Goal: Information Seeking & Learning: Check status

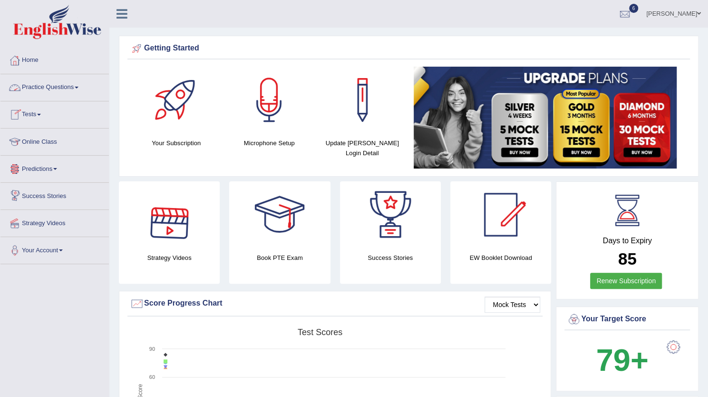
click at [29, 107] on link "Tests" at bounding box center [54, 113] width 108 height 24
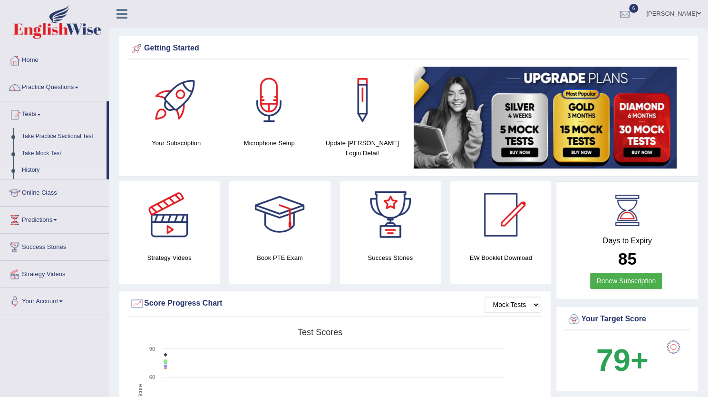
click at [35, 165] on link "History" at bounding box center [62, 170] width 89 height 17
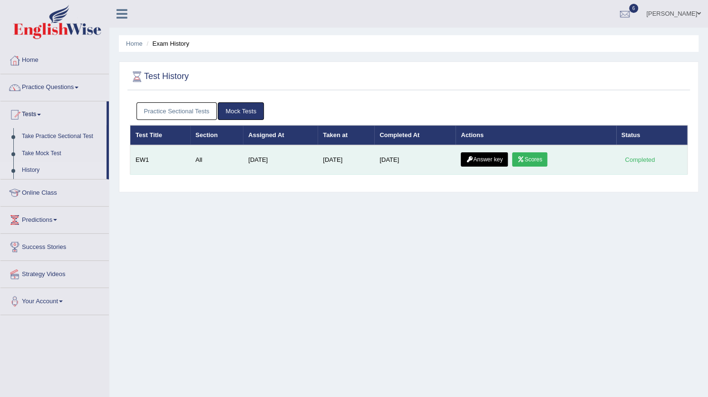
click at [533, 162] on link "Scores" at bounding box center [529, 159] width 35 height 14
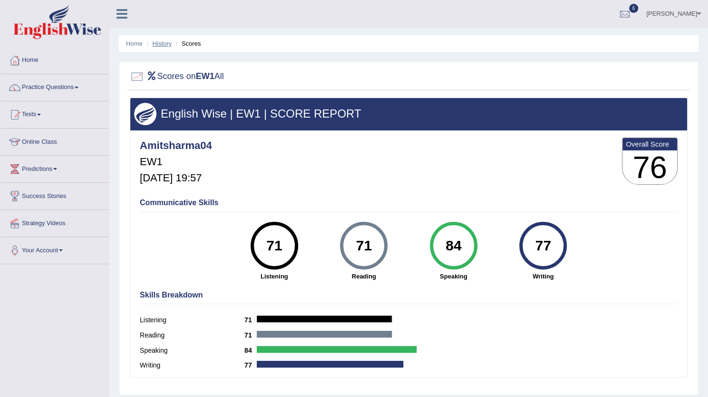
click at [168, 45] on link "History" at bounding box center [162, 43] width 19 height 7
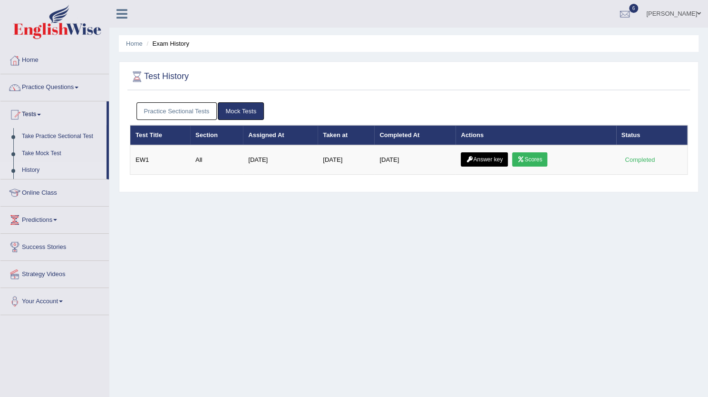
click at [488, 157] on link "Answer key" at bounding box center [484, 159] width 47 height 14
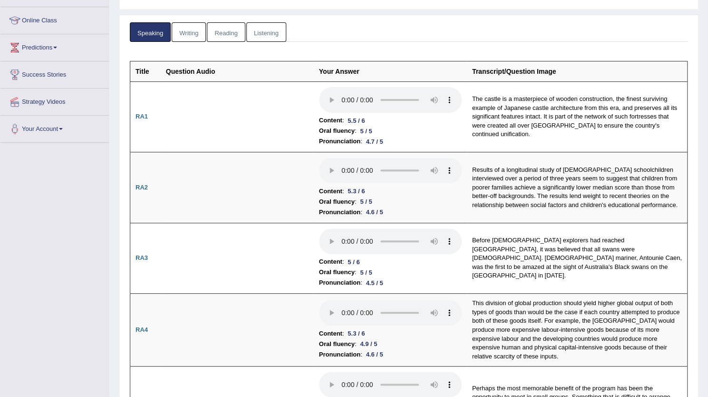
click at [188, 37] on link "Writing" at bounding box center [189, 32] width 34 height 20
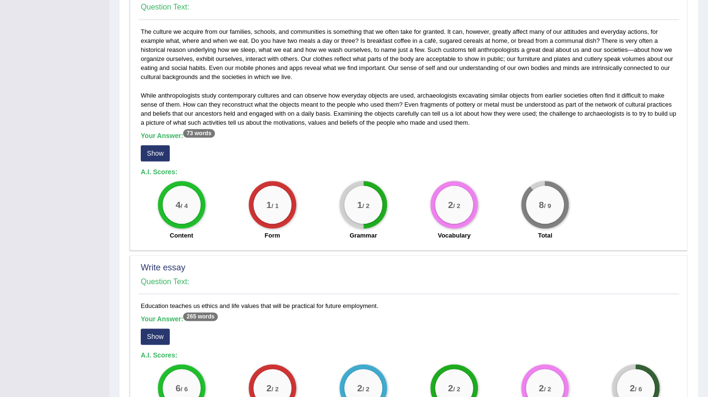
scroll to position [673, 0]
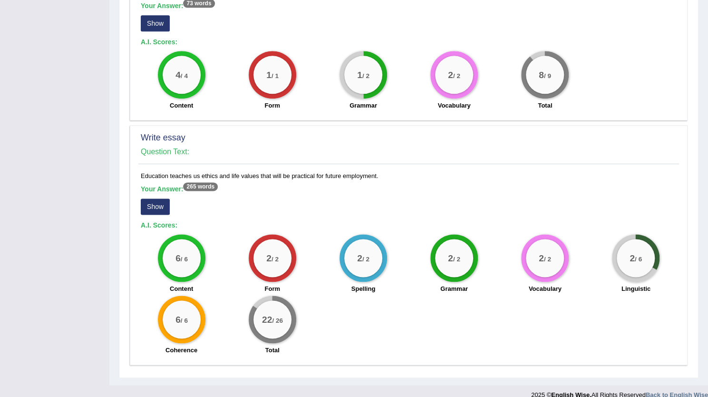
click at [162, 198] on button "Show" at bounding box center [155, 206] width 29 height 16
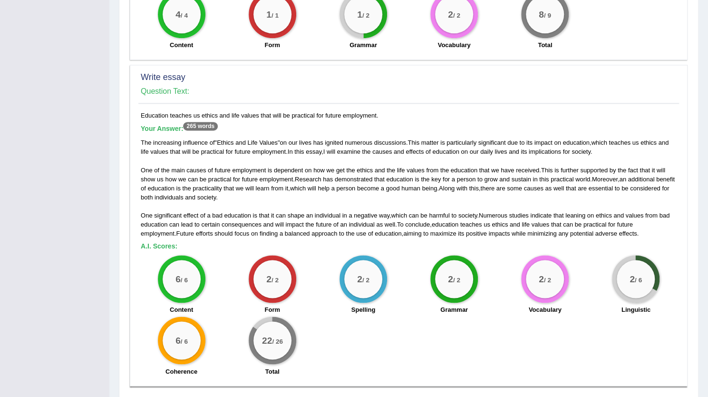
scroll to position [735, 0]
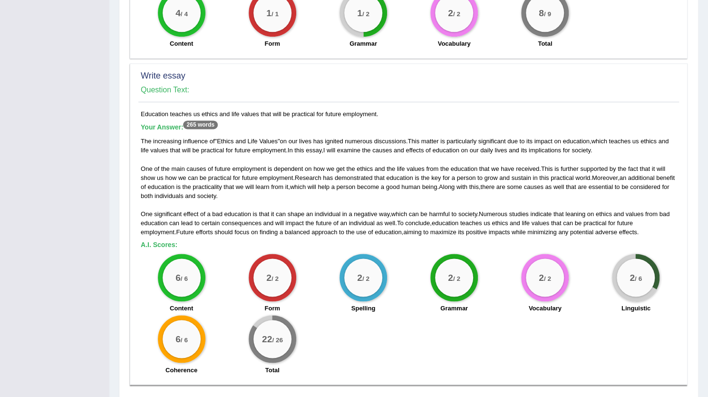
click at [377, 303] on div "6 / 6 Content 2 / 2 Form 2 / 2 Spelling 2 / 2 Grammar 2 / 2 Vocabulary 2 / 6 Li…" at bounding box center [409, 315] width 546 height 123
click at [410, 290] on div "2 / 2 Grammar" at bounding box center [454, 284] width 91 height 61
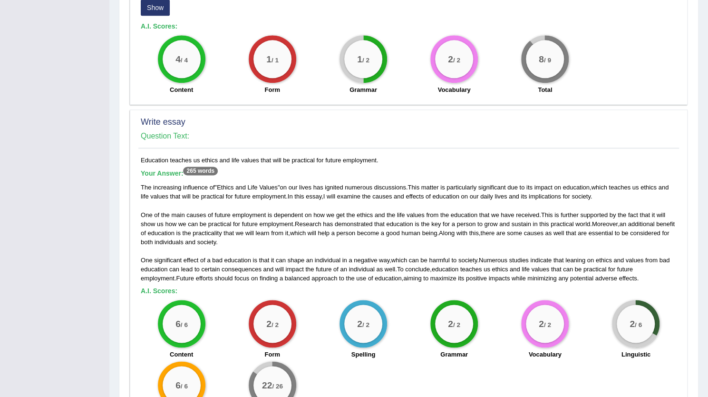
scroll to position [690, 0]
drag, startPoint x: 212, startPoint y: 160, endPoint x: 222, endPoint y: 157, distance: 9.9
click at [222, 169] on h5 "Your Answer: 265 words" at bounding box center [409, 173] width 536 height 9
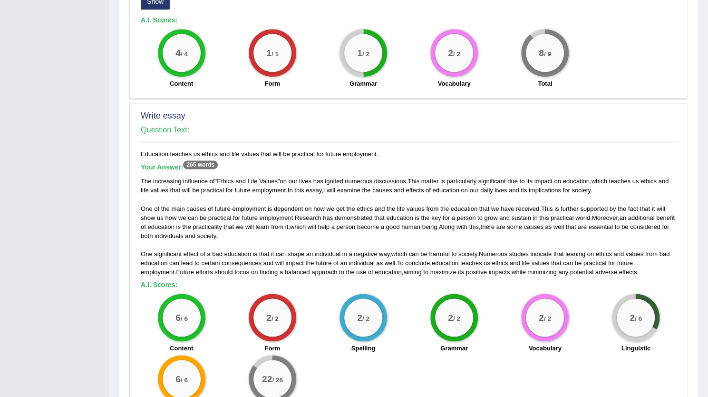
scroll to position [706, 0]
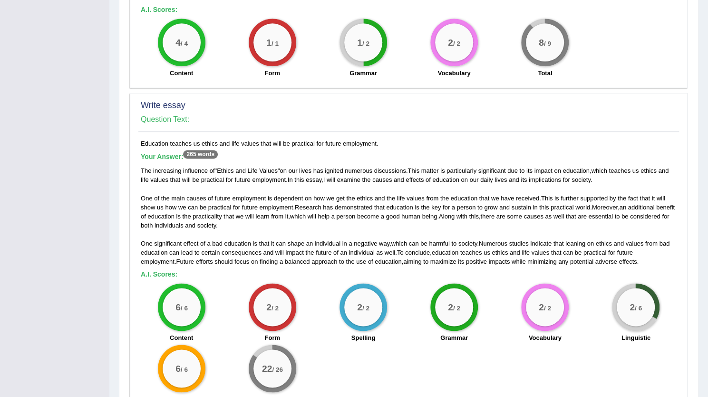
click at [192, 204] on span "can" at bounding box center [193, 207] width 10 height 7
click at [133, 156] on div "Write essay Question Text: Education teaches us ethics and life values that wil…" at bounding box center [409, 254] width 558 height 322
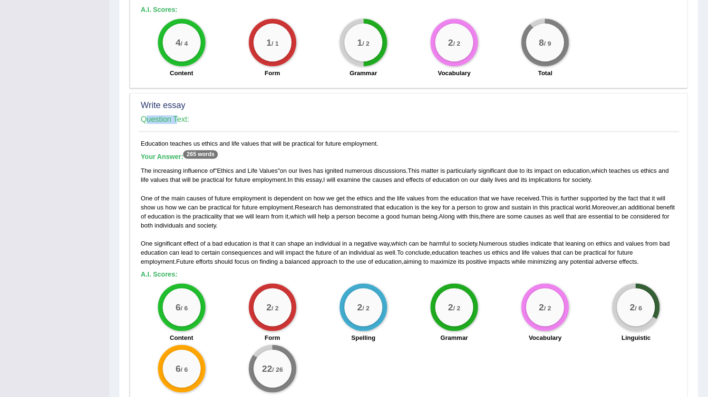
click at [133, 156] on div "Write essay Question Text: Education teaches us ethics and life values that wil…" at bounding box center [409, 254] width 558 height 322
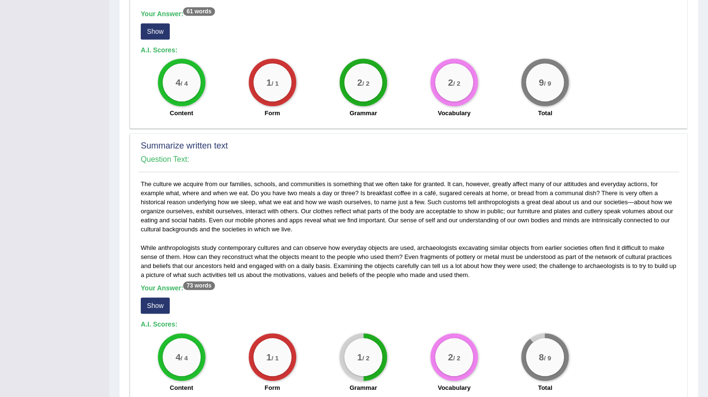
scroll to position [390, 0]
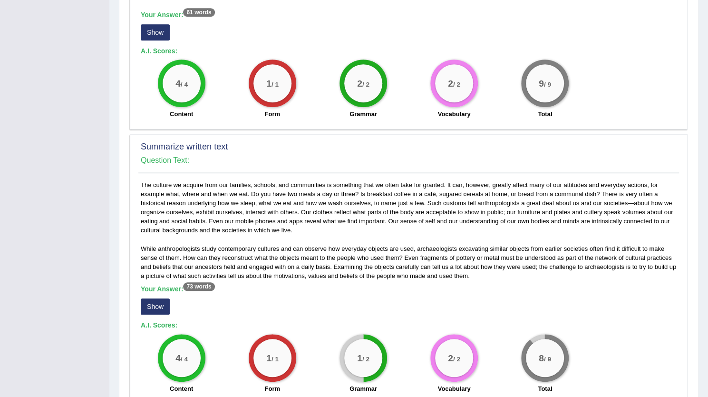
click at [161, 298] on button "Show" at bounding box center [155, 306] width 29 height 16
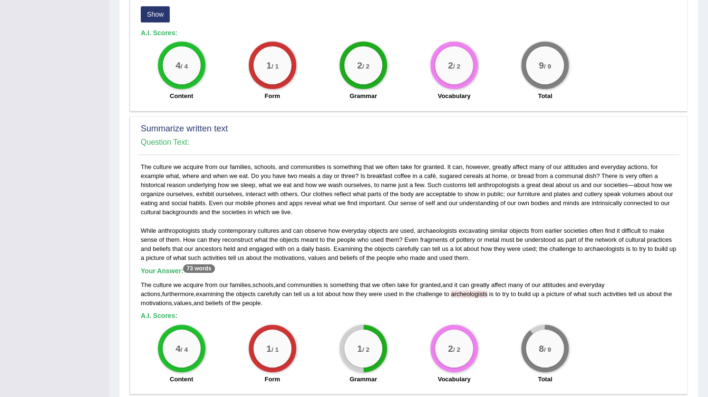
scroll to position [410, 0]
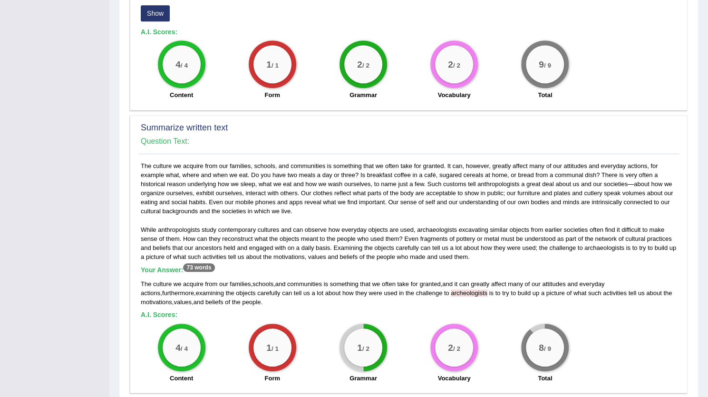
click at [405, 286] on div "The culture we acquire from our families , schools , and communities is somethi…" at bounding box center [409, 292] width 536 height 27
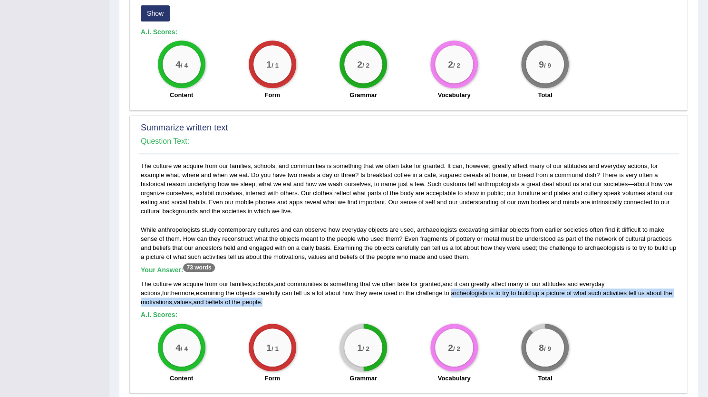
drag, startPoint x: 405, startPoint y: 286, endPoint x: 426, endPoint y: 290, distance: 21.4
click at [426, 290] on div "The culture we acquire from our families , schools , and communities is somethi…" at bounding box center [409, 292] width 536 height 27
click at [421, 286] on div "The culture we acquire from our families , schools , and communities is somethi…" at bounding box center [409, 292] width 536 height 27
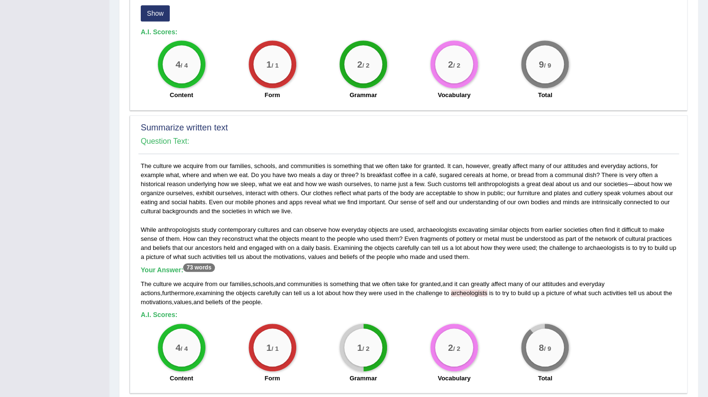
click at [451, 289] on span "archeologists" at bounding box center [469, 292] width 37 height 7
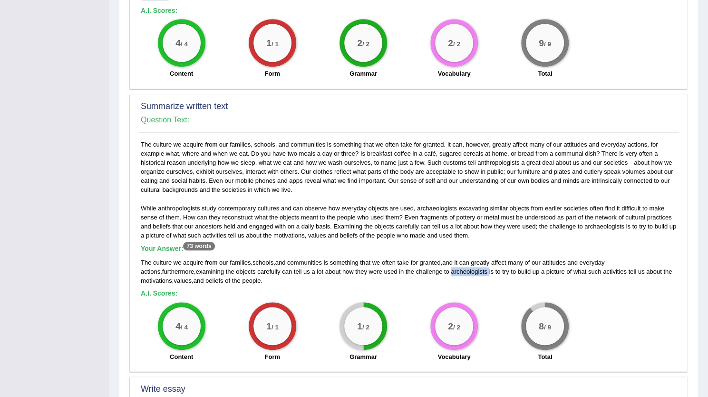
scroll to position [432, 0]
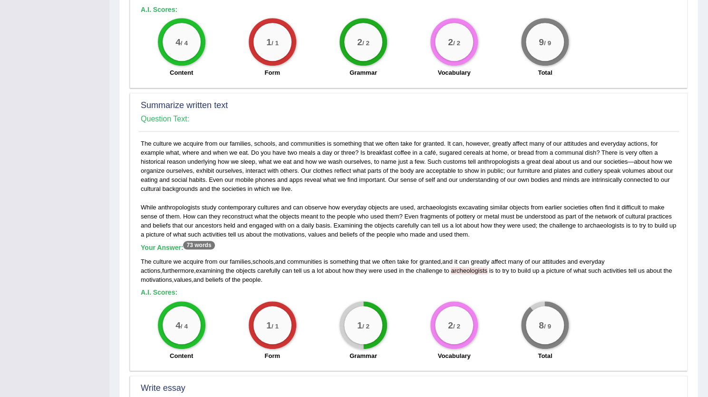
click at [440, 271] on div "The culture we acquire from our families , schools , and communities is somethi…" at bounding box center [409, 270] width 536 height 27
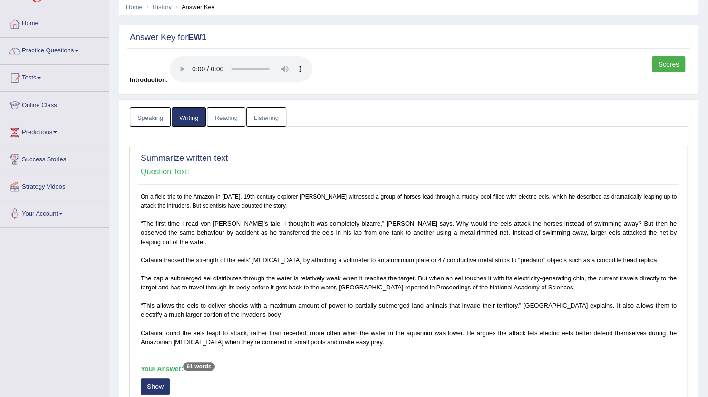
scroll to position [0, 0]
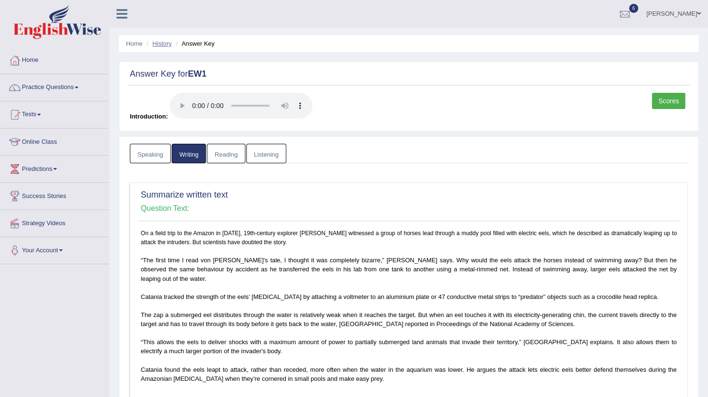
click at [165, 42] on link "History" at bounding box center [162, 43] width 19 height 7
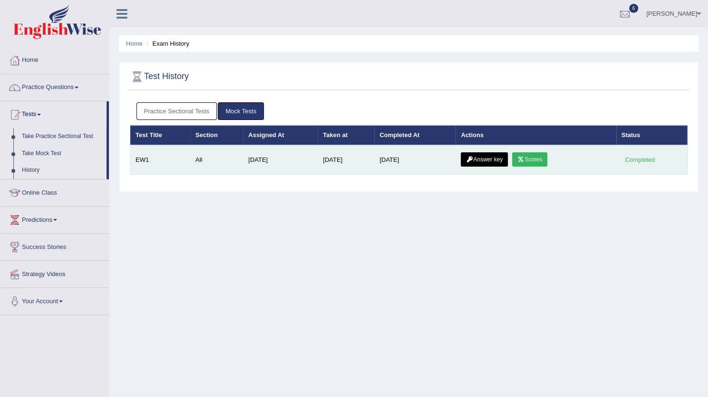
drag, startPoint x: 540, startPoint y: 146, endPoint x: 541, endPoint y: 164, distance: 18.6
click at [541, 164] on td "Answer key Scores" at bounding box center [536, 159] width 160 height 29
click at [541, 164] on link "Scores" at bounding box center [529, 159] width 35 height 14
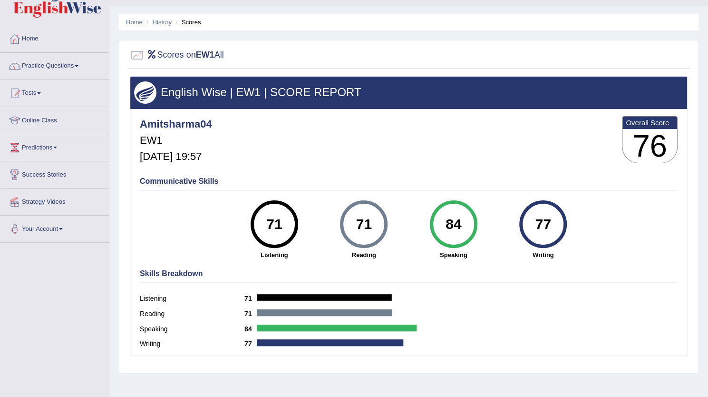
scroll to position [18, 0]
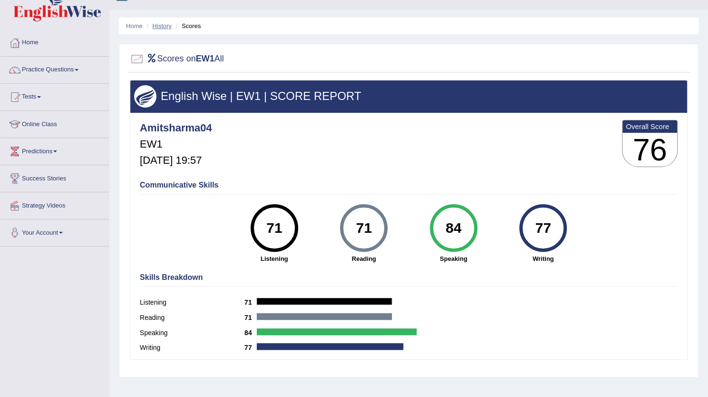
click at [161, 22] on link "History" at bounding box center [162, 25] width 19 height 7
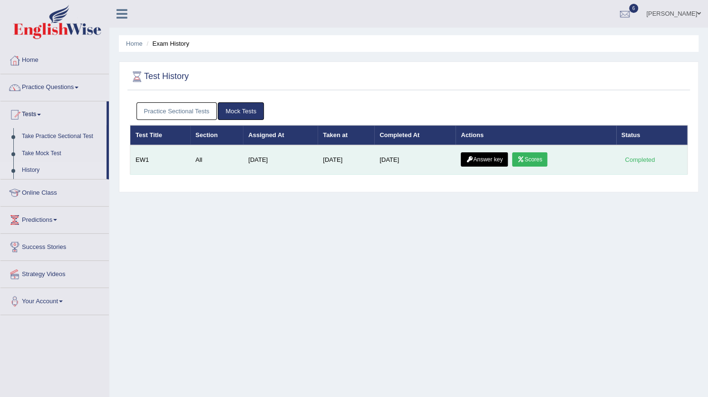
click at [503, 156] on link "Answer key" at bounding box center [484, 159] width 47 height 14
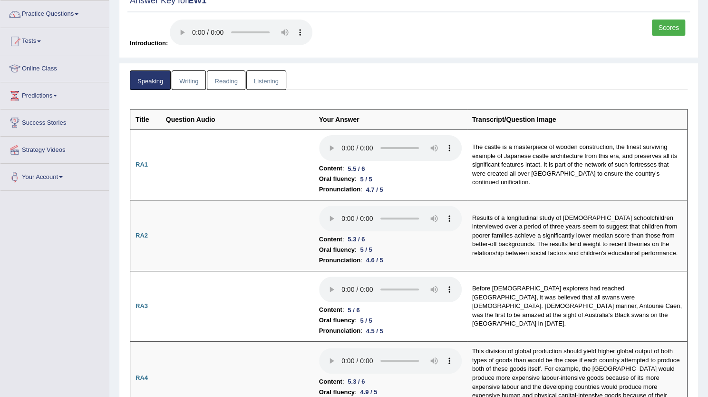
scroll to position [74, 0]
click at [251, 78] on link "Listening" at bounding box center [266, 80] width 40 height 20
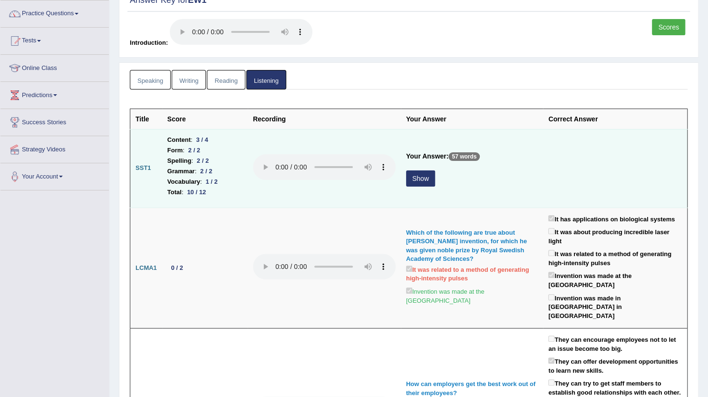
scroll to position [101, 0]
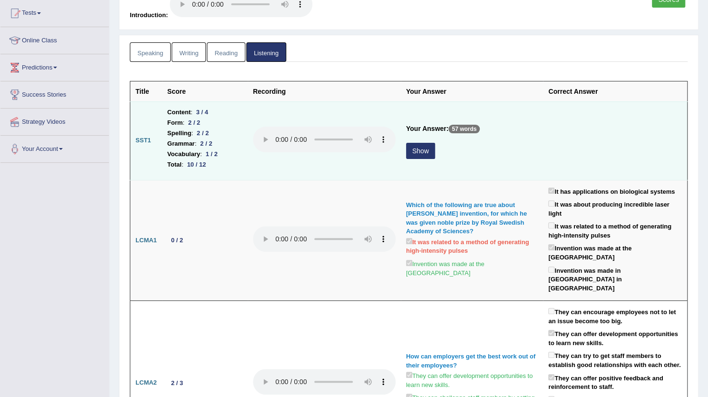
click at [414, 150] on button "Show" at bounding box center [420, 151] width 29 height 16
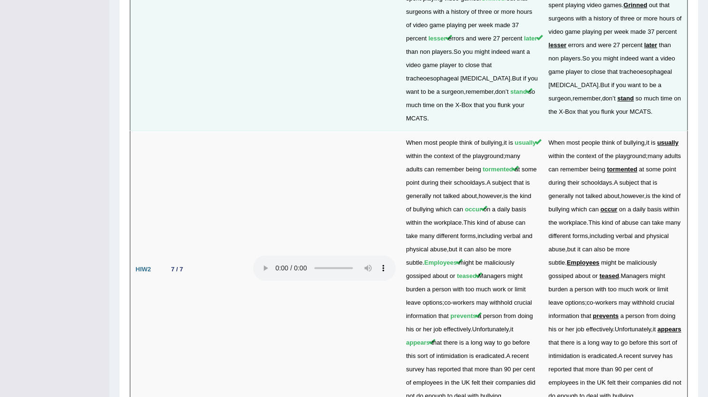
scroll to position [2336, 0]
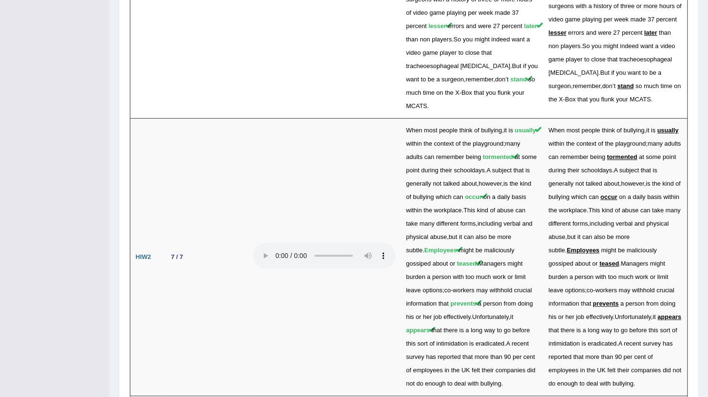
drag, startPoint x: 673, startPoint y: 302, endPoint x: 683, endPoint y: 303, distance: 9.5
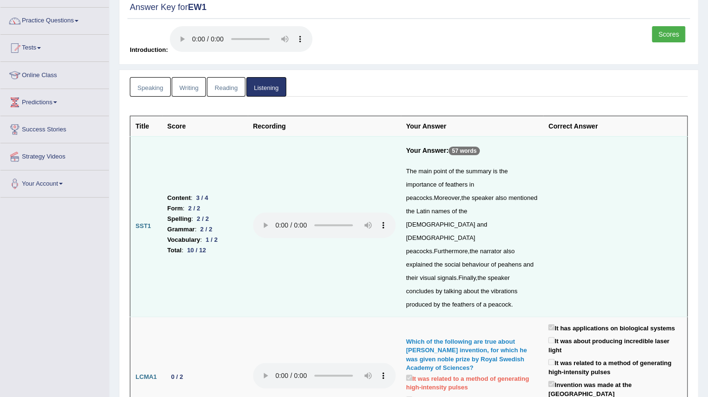
scroll to position [0, 0]
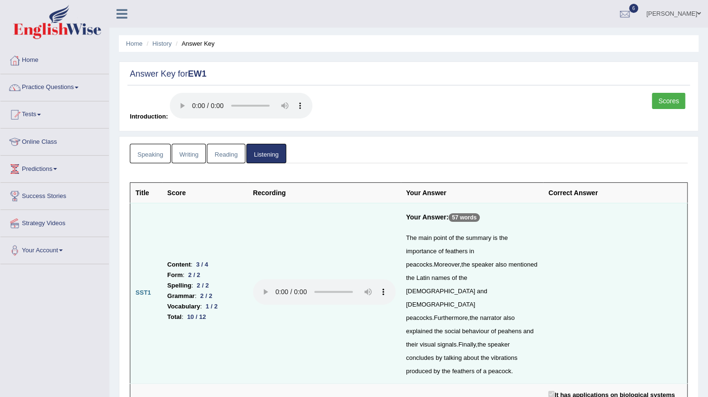
click at [153, 154] on link "Speaking" at bounding box center [150, 154] width 41 height 20
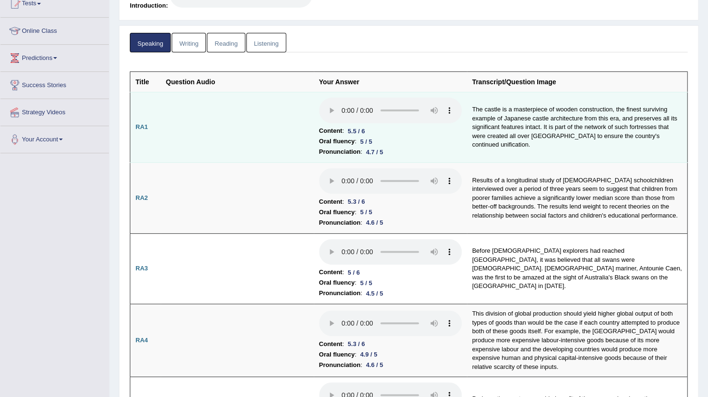
scroll to position [136, 0]
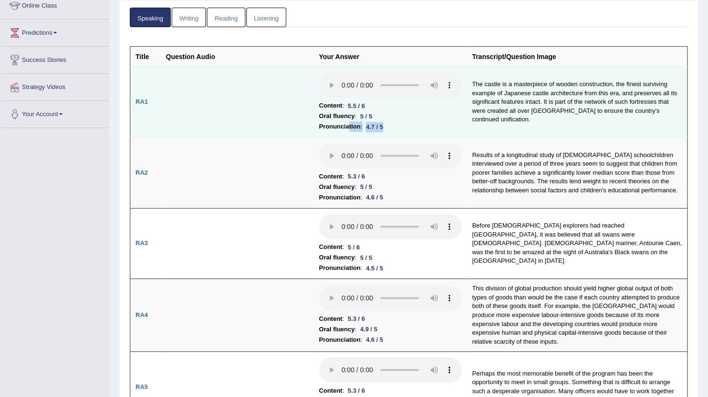
drag, startPoint x: 397, startPoint y: 124, endPoint x: 349, endPoint y: 120, distance: 48.2
click at [349, 121] on li "Pronunciation : 4.7 / 5" at bounding box center [390, 126] width 143 height 10
drag, startPoint x: 368, startPoint y: 105, endPoint x: 333, endPoint y: 105, distance: 35.2
click at [333, 105] on li "Content : 5.5 / 6" at bounding box center [390, 105] width 143 height 10
drag, startPoint x: 381, startPoint y: 122, endPoint x: 363, endPoint y: 124, distance: 17.7
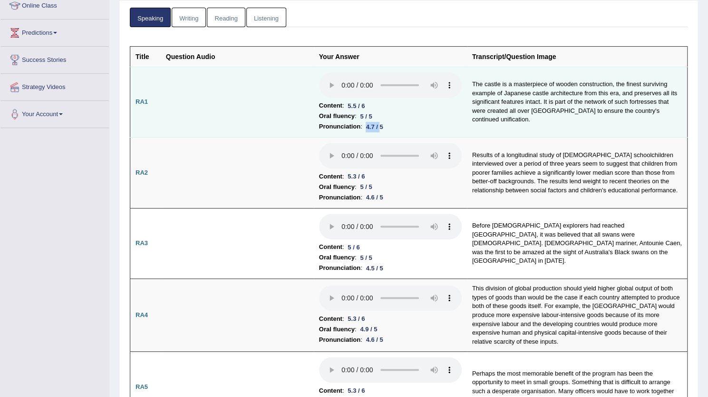
click at [363, 124] on li "Pronunciation : 4.7 / 5" at bounding box center [390, 126] width 143 height 10
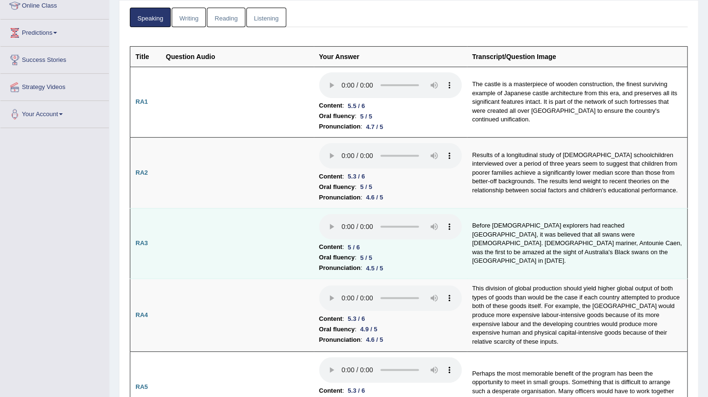
click at [553, 271] on td "Before [DEMOGRAPHIC_DATA] explorers had reached [GEOGRAPHIC_DATA], it was belie…" at bounding box center [577, 243] width 221 height 71
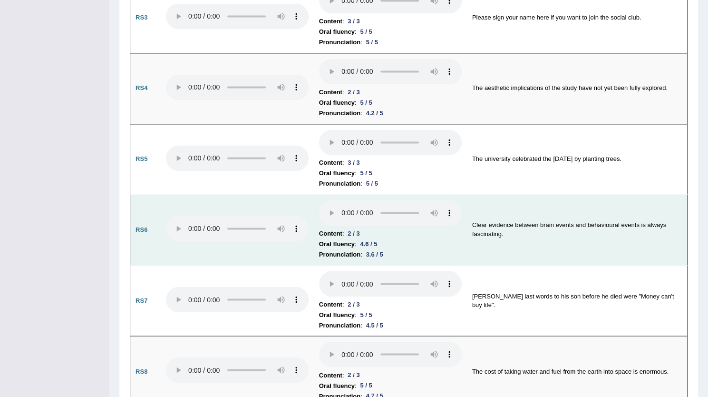
scroll to position [815, 0]
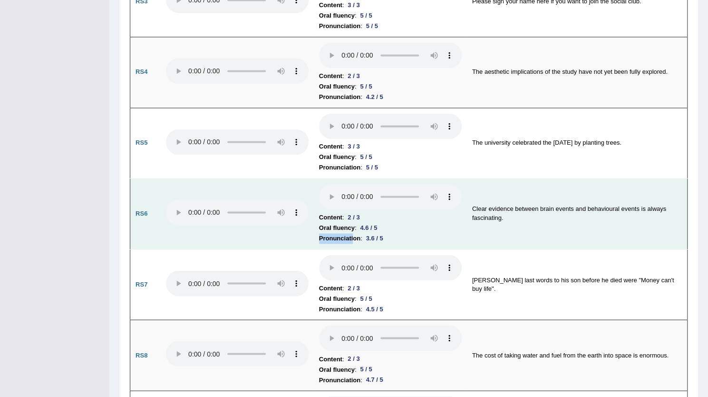
drag, startPoint x: 353, startPoint y: 228, endPoint x: 410, endPoint y: 213, distance: 58.7
click at [410, 213] on td "Content : 2 / 3 Oral fluency : 4.6 / 5 Pronunciation : 3.6 / 5" at bounding box center [390, 213] width 153 height 71
click at [410, 223] on li "Oral fluency : 4.6 / 5" at bounding box center [390, 228] width 143 height 10
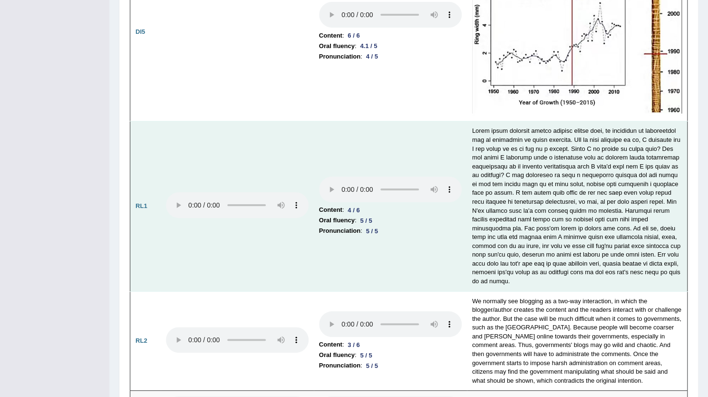
scroll to position [2115, 0]
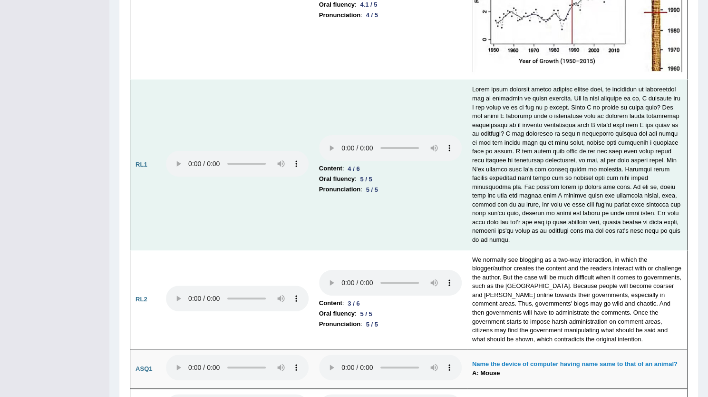
click at [390, 184] on li "Pronunciation : 5 / 5" at bounding box center [390, 189] width 143 height 10
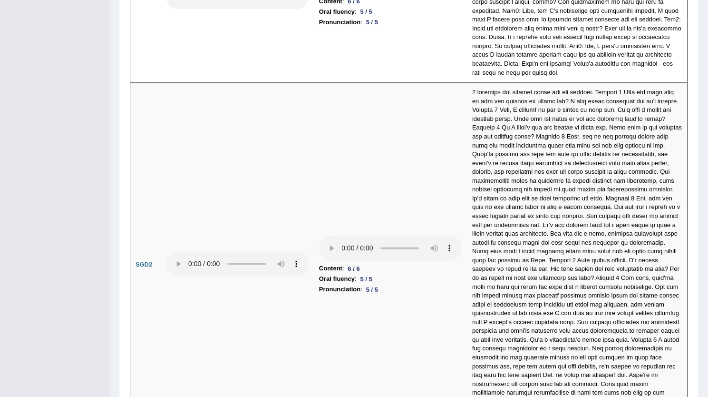
scroll to position [2751, 0]
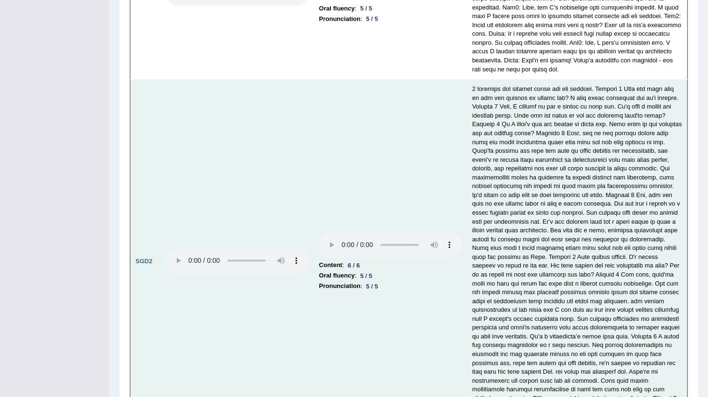
click at [408, 181] on td "Content : 6 / 6 Oral fluency : 5 / 5 Pronunciation : 5 / 5" at bounding box center [390, 261] width 153 height 364
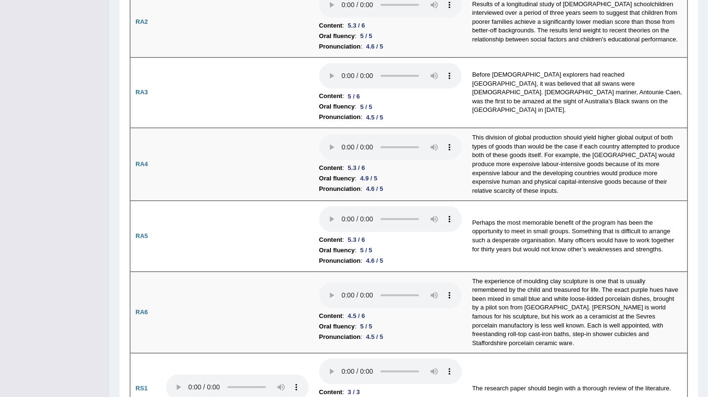
scroll to position [287, 0]
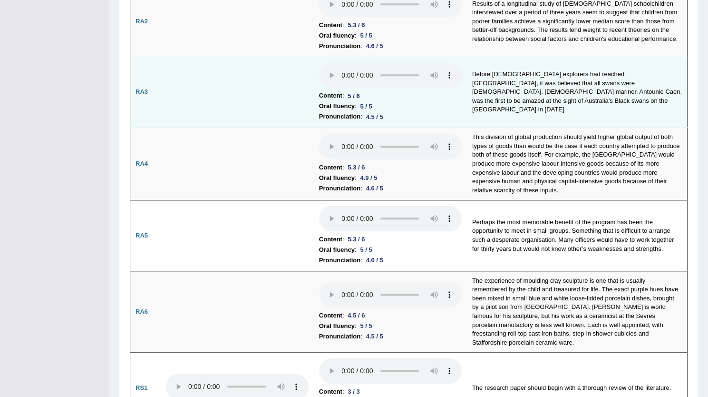
click at [566, 80] on td "Before [DEMOGRAPHIC_DATA] explorers had reached [GEOGRAPHIC_DATA], it was belie…" at bounding box center [577, 92] width 221 height 71
click at [566, 81] on td "Before [DEMOGRAPHIC_DATA] explorers had reached [GEOGRAPHIC_DATA], it was belie…" at bounding box center [577, 92] width 221 height 71
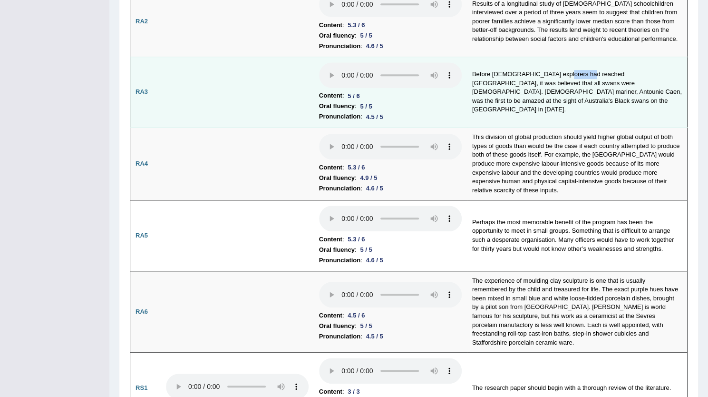
click at [566, 81] on td "Before [DEMOGRAPHIC_DATA] explorers had reached [GEOGRAPHIC_DATA], it was belie…" at bounding box center [577, 92] width 221 height 71
click at [571, 104] on td "Before [DEMOGRAPHIC_DATA] explorers had reached [GEOGRAPHIC_DATA], it was belie…" at bounding box center [577, 92] width 221 height 71
